Goal: Navigation & Orientation: Find specific page/section

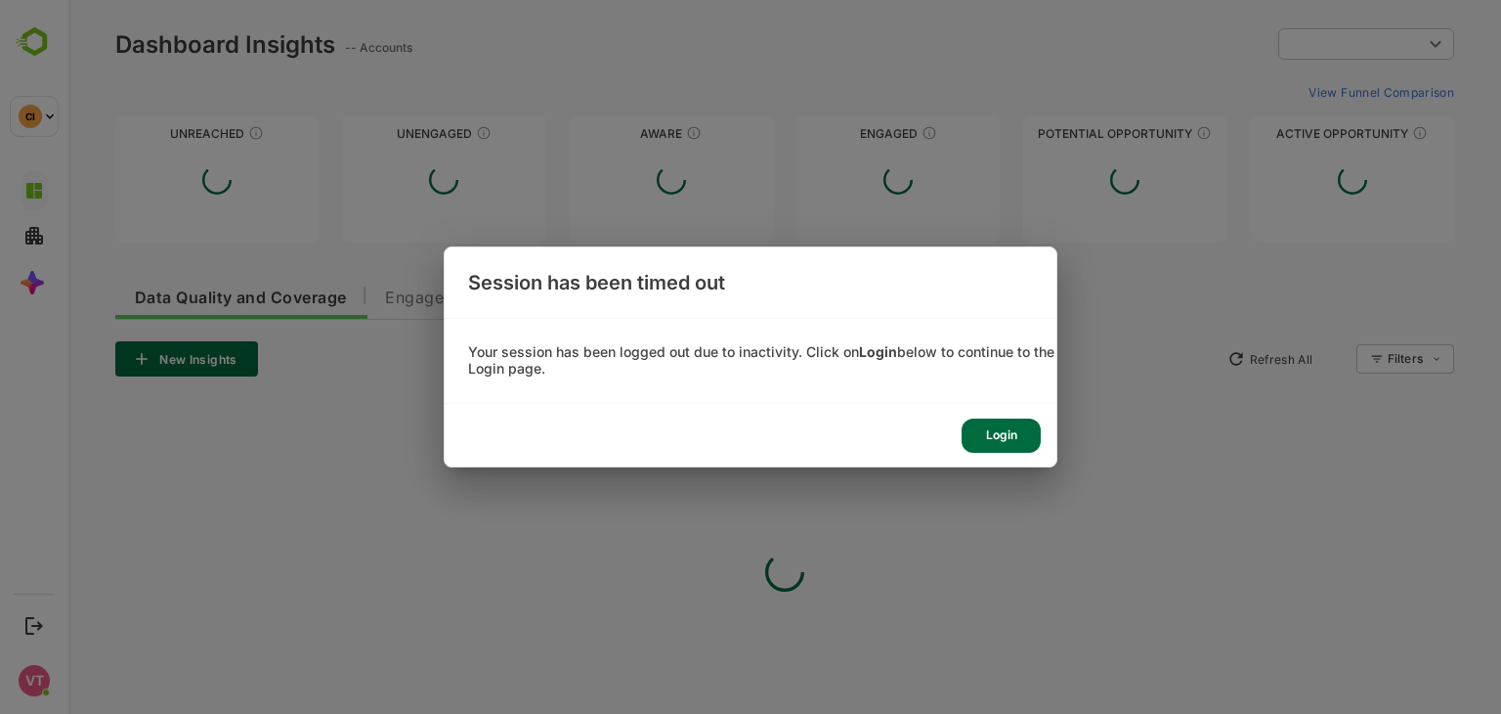
type input "**********"
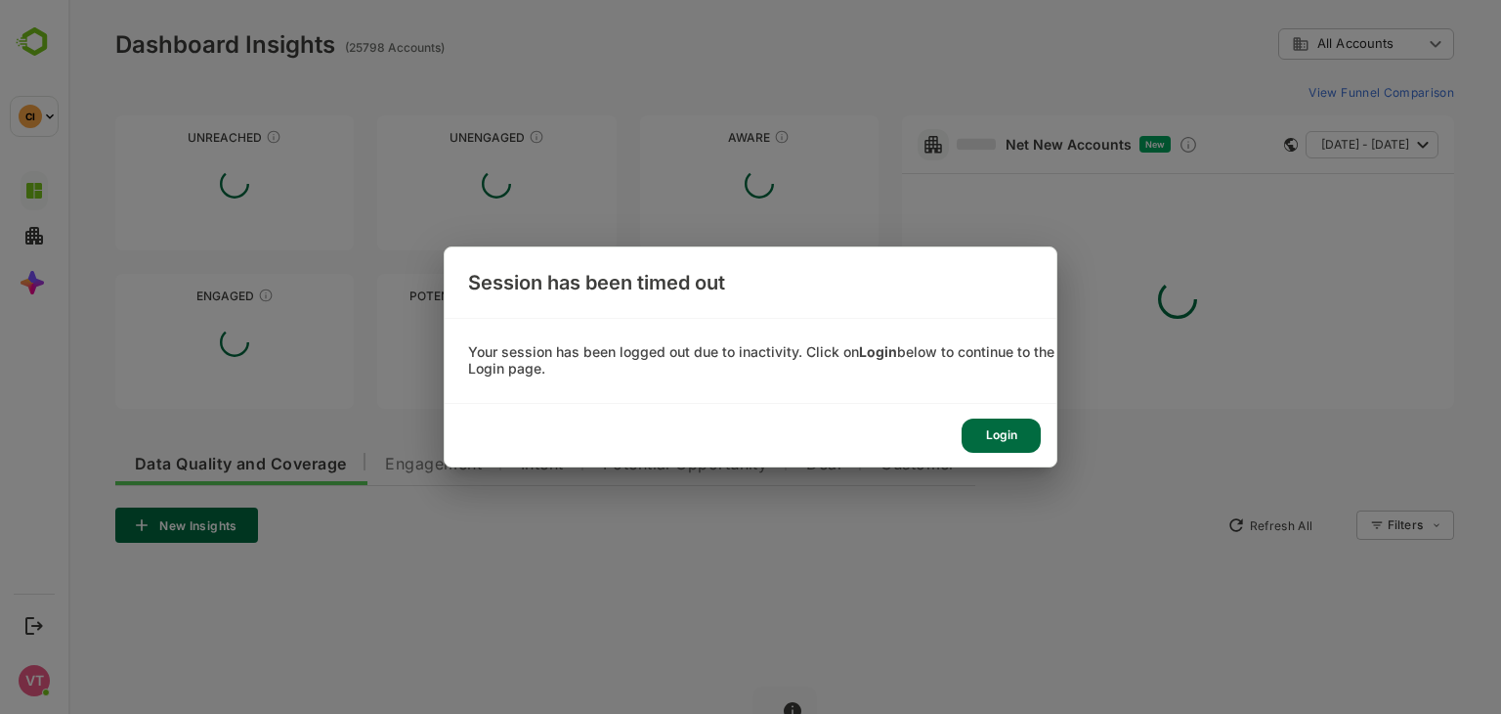
click at [1012, 426] on div "Login" at bounding box center [1001, 435] width 79 height 34
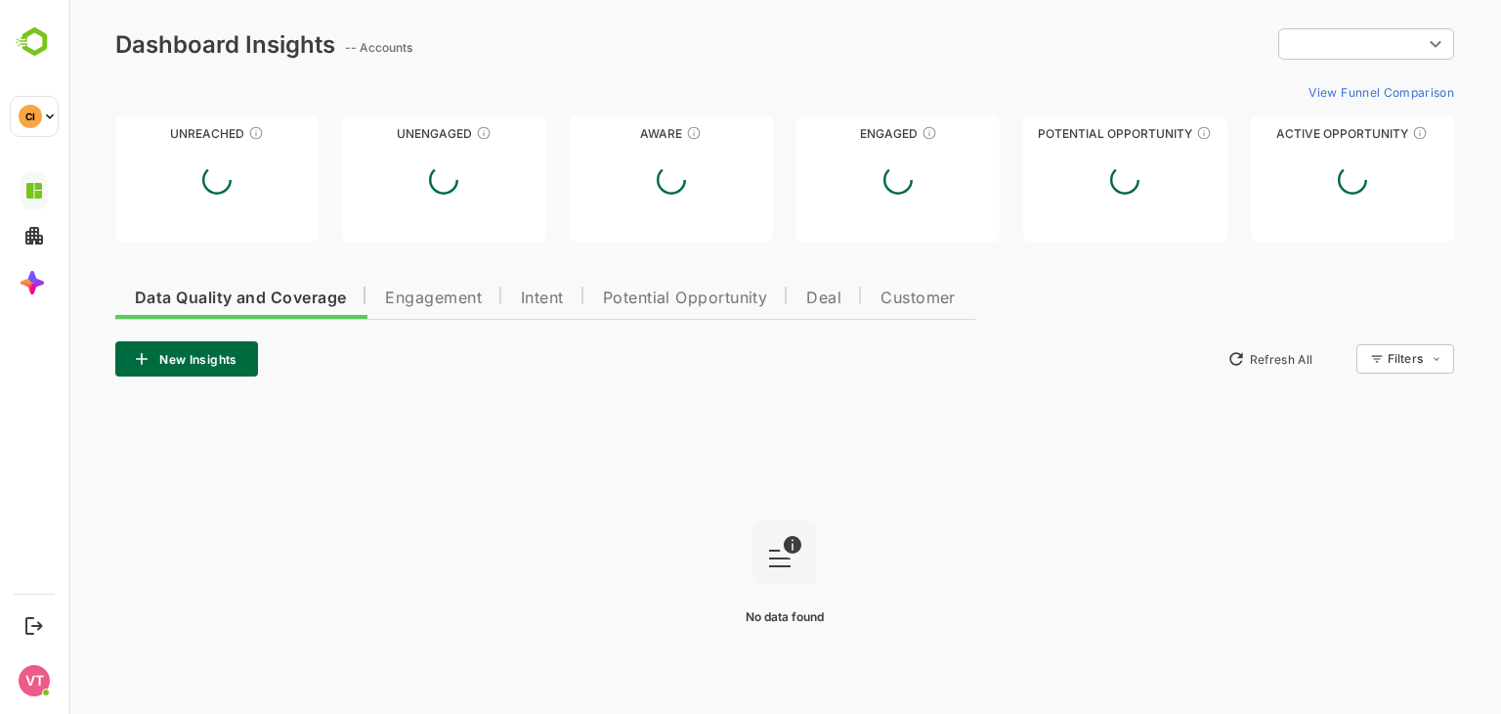
type input "**********"
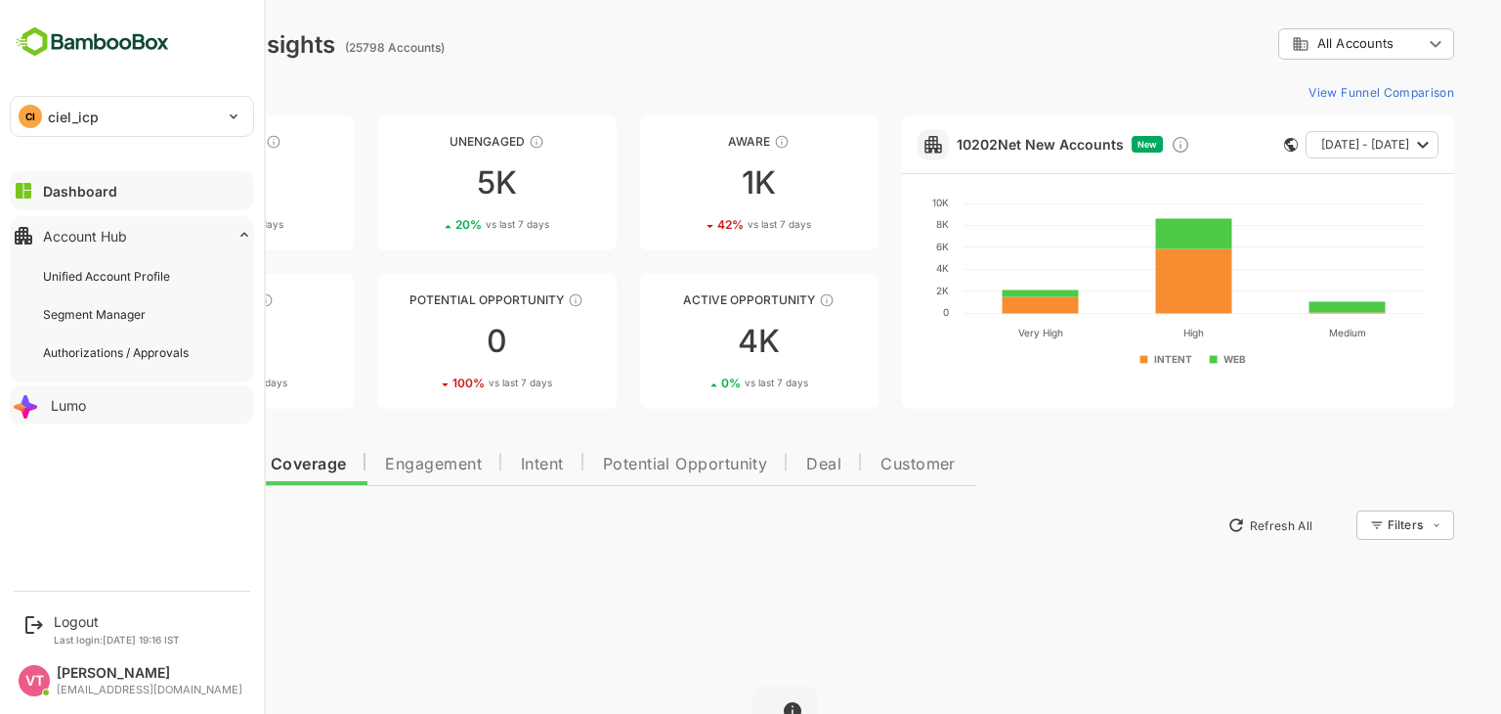
click at [61, 405] on div "Lumo" at bounding box center [68, 405] width 35 height 17
